Goal: Navigation & Orientation: Find specific page/section

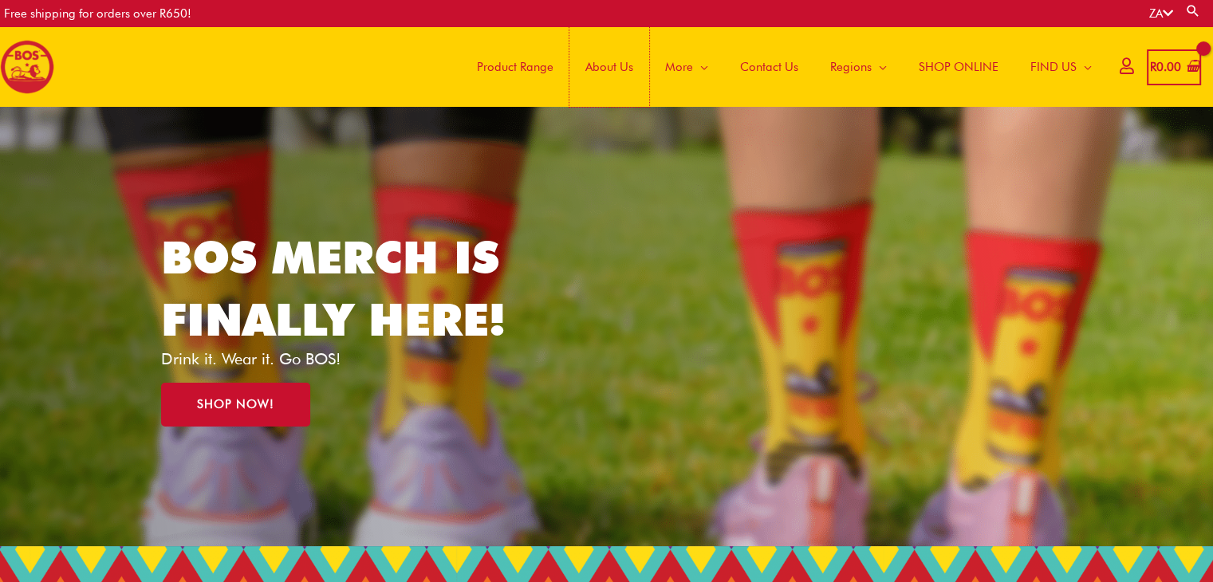
click at [612, 75] on span "About Us" at bounding box center [609, 67] width 48 height 48
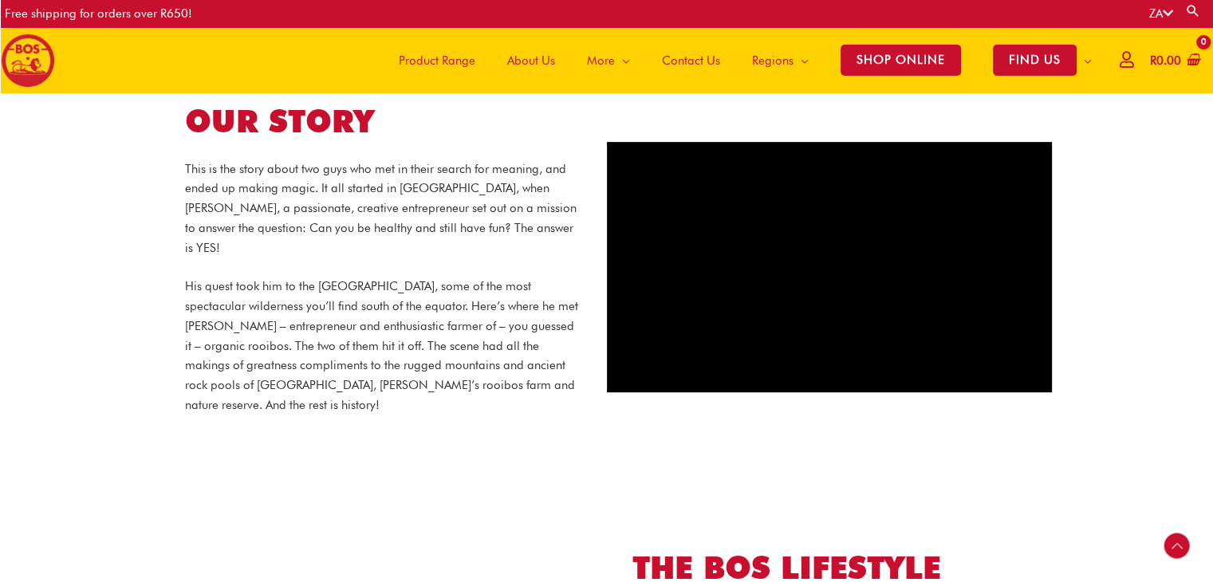
scroll to position [667, 0]
